Goal: Task Accomplishment & Management: Use online tool/utility

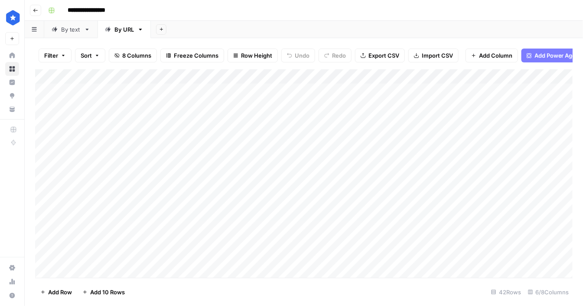
click at [75, 28] on div "By text" at bounding box center [70, 29] width 19 height 9
click at [94, 269] on div "Add Column" at bounding box center [304, 173] width 538 height 209
click at [139, 256] on div "Add Column" at bounding box center [304, 173] width 538 height 209
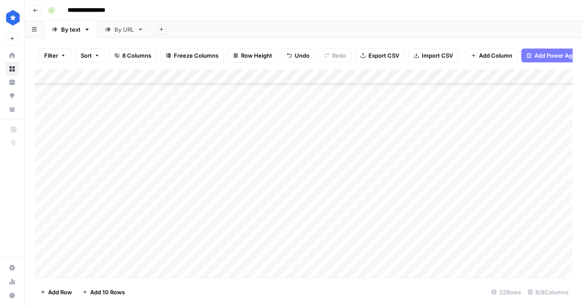
click at [139, 256] on div "Add Column" at bounding box center [304, 173] width 538 height 209
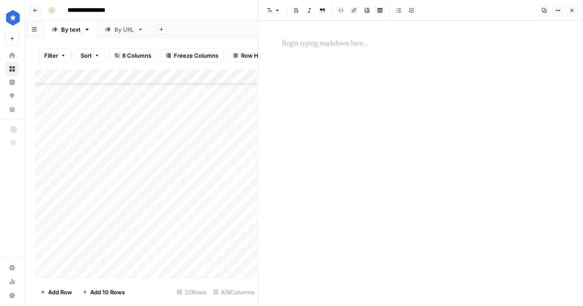
click at [398, 121] on div at bounding box center [421, 163] width 288 height 285
click at [334, 48] on p at bounding box center [420, 43] width 277 height 11
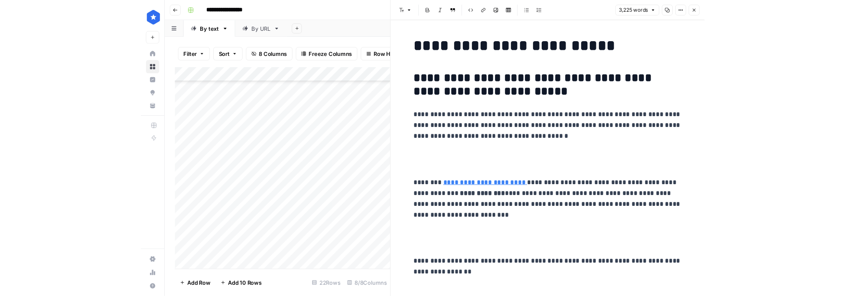
scroll to position [8398, 0]
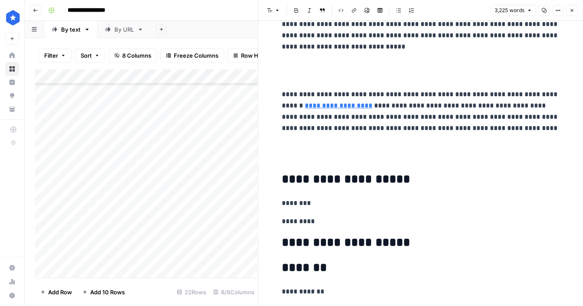
click at [224, 251] on div "Add Column" at bounding box center [146, 173] width 223 height 209
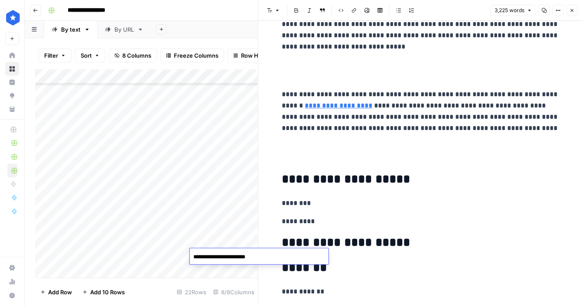
type textarea "**********"
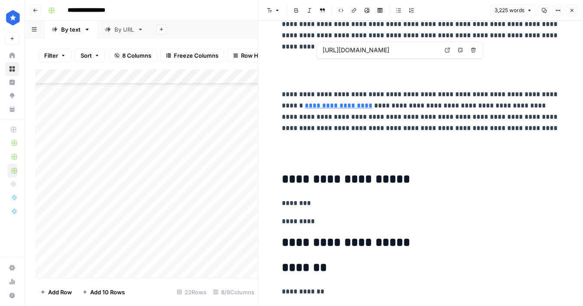
click at [576, 13] on button "Close" at bounding box center [571, 10] width 11 height 11
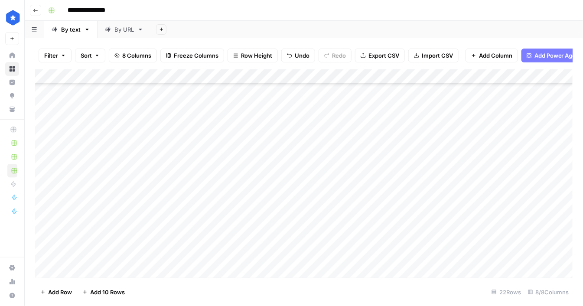
click at [375, 256] on div "Add Column" at bounding box center [304, 173] width 538 height 209
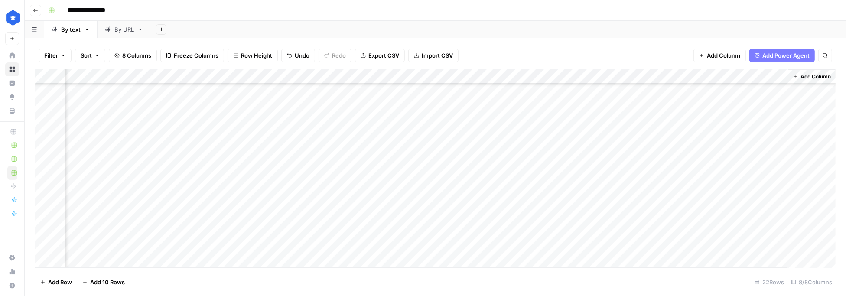
scroll to position [154, 0]
